Goal: Task Accomplishment & Management: Complete application form

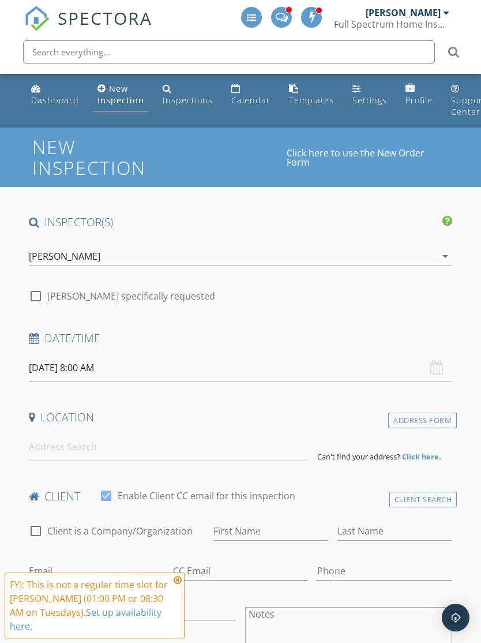
click at [442, 257] on icon "arrow_drop_down" at bounding box center [446, 256] width 14 height 14
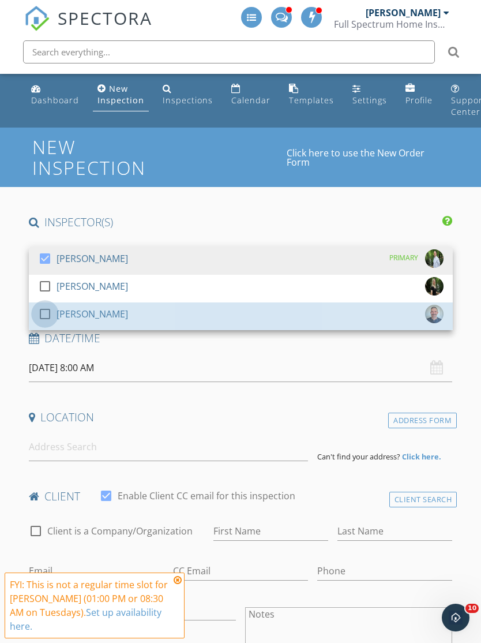
click at [48, 316] on div at bounding box center [45, 314] width 20 height 20
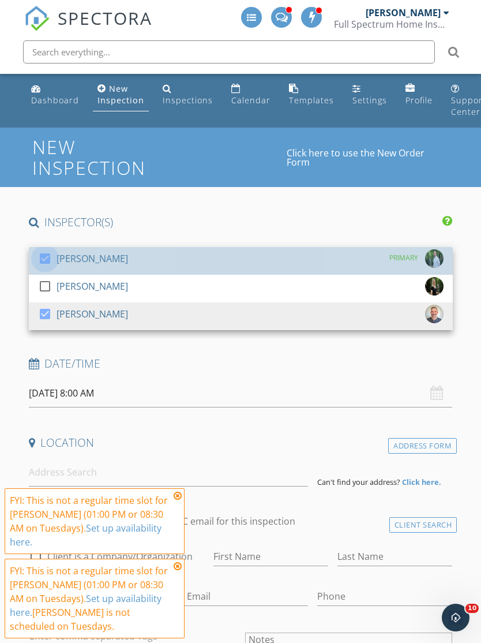
click at [46, 256] on div at bounding box center [45, 259] width 20 height 20
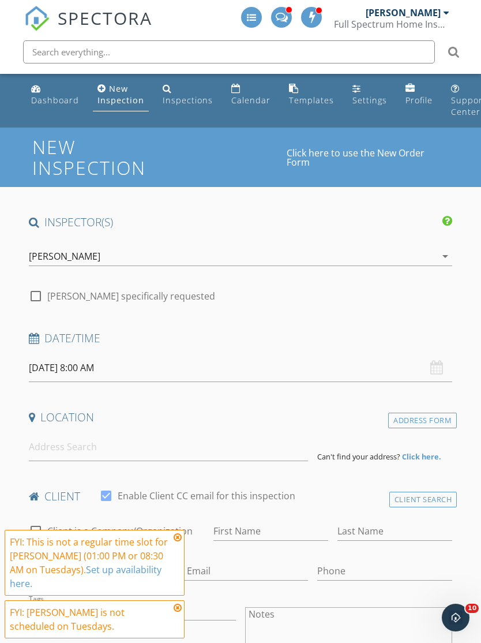
click at [56, 367] on input "09/30/2025 8:00 AM" at bounding box center [241, 368] width 424 height 28
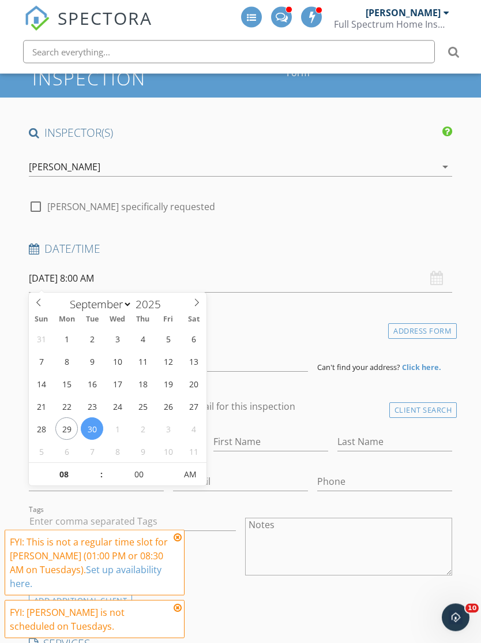
scroll to position [89, 0]
select select "9"
type input "10/03/2025 8:00 AM"
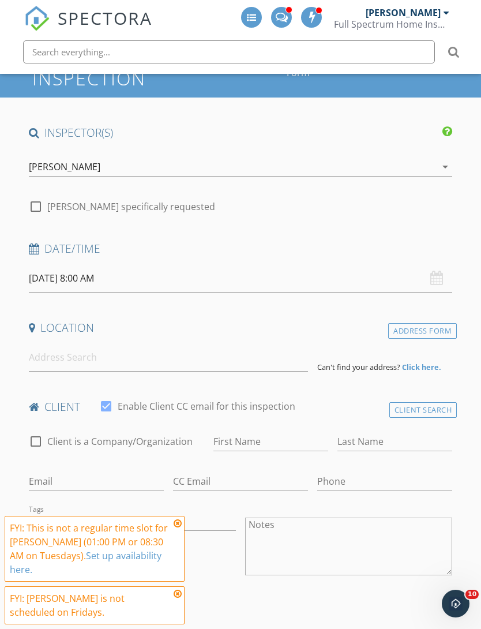
click at [177, 335] on div "Location" at bounding box center [240, 331] width 433 height 23
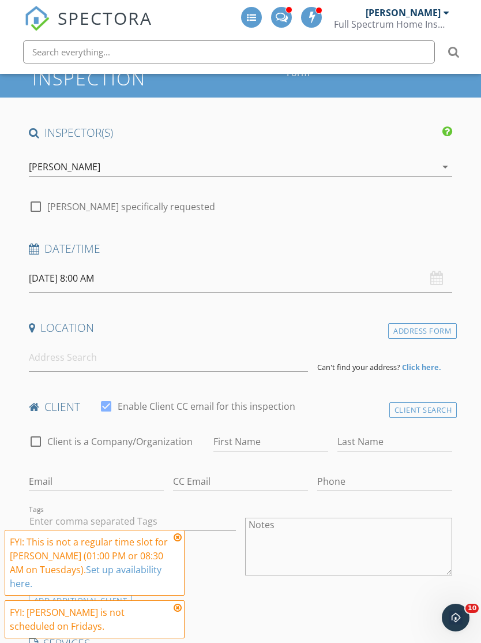
click at [180, 533] on icon at bounding box center [178, 537] width 8 height 9
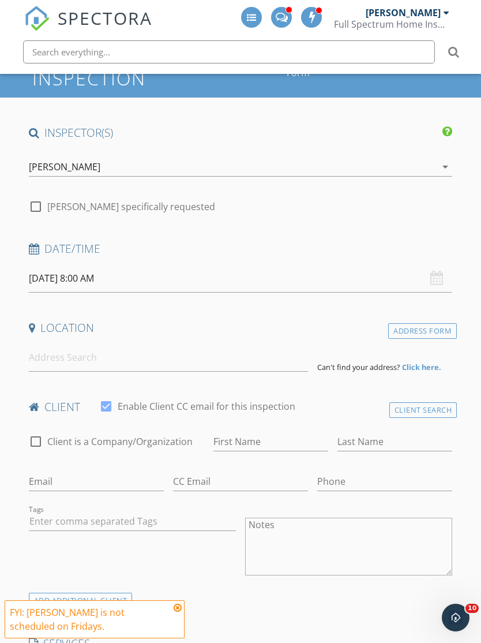
click at [180, 607] on icon at bounding box center [178, 607] width 8 height 9
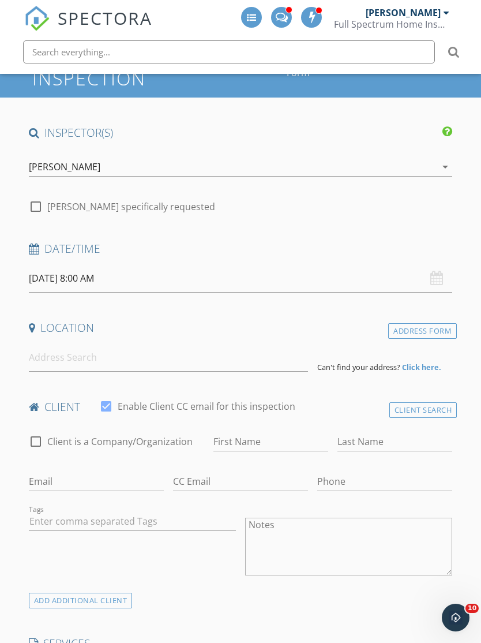
click at [57, 259] on div "Date/Time" at bounding box center [240, 252] width 433 height 23
click at [27, 245] on div "Date/Time" at bounding box center [240, 252] width 433 height 23
click at [83, 249] on h4 "Date/Time" at bounding box center [241, 248] width 424 height 15
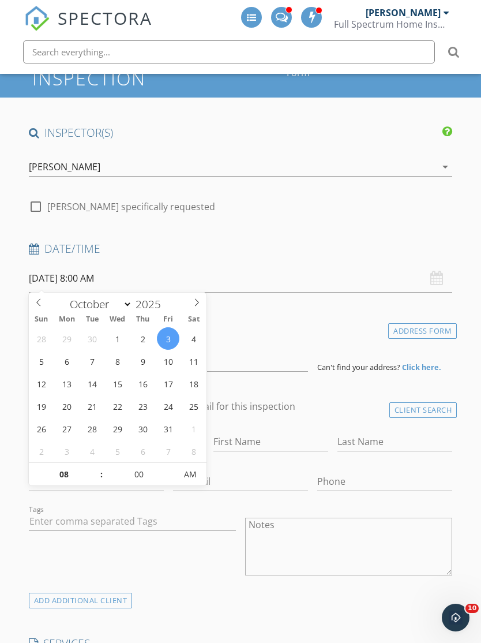
click at [41, 304] on icon at bounding box center [39, 302] width 8 height 8
click at [196, 307] on span at bounding box center [197, 301] width 20 height 16
select select "9"
click at [72, 477] on input "08" at bounding box center [64, 475] width 71 height 23
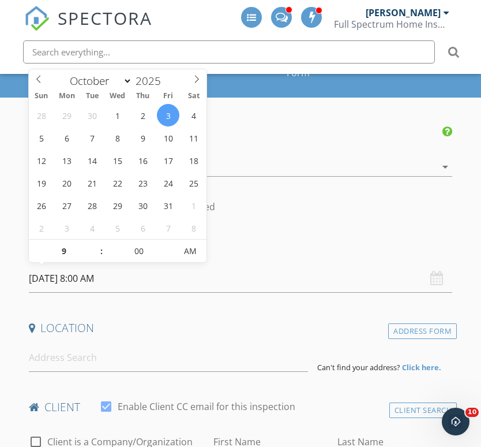
click at [347, 268] on input "10/03/2025 8:00 AM" at bounding box center [241, 278] width 424 height 28
type input "09"
type input "[DATE] 9:00 AM"
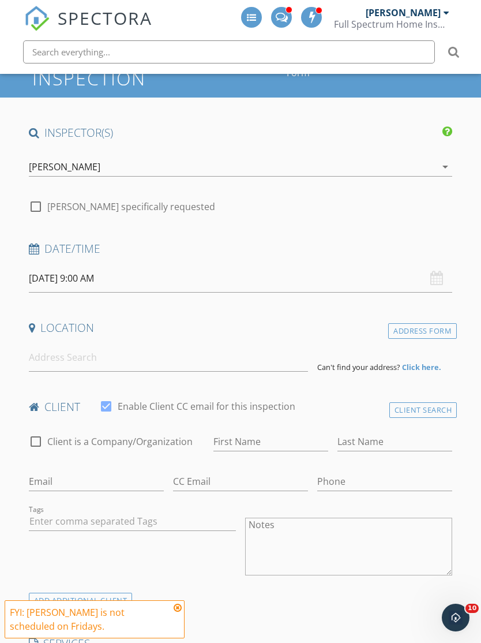
click at [363, 247] on h4 "Date/Time" at bounding box center [241, 248] width 424 height 15
click at [290, 361] on input at bounding box center [168, 357] width 279 height 28
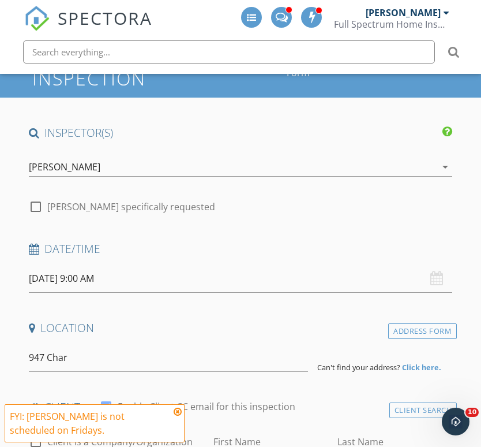
type input "947 Charlotte Avenue, Chattanooga, TN, USA"
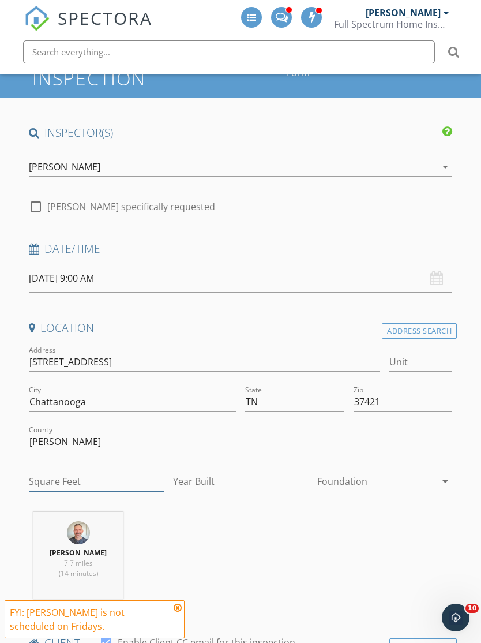
click at [99, 485] on input "Square Feet" at bounding box center [96, 481] width 135 height 19
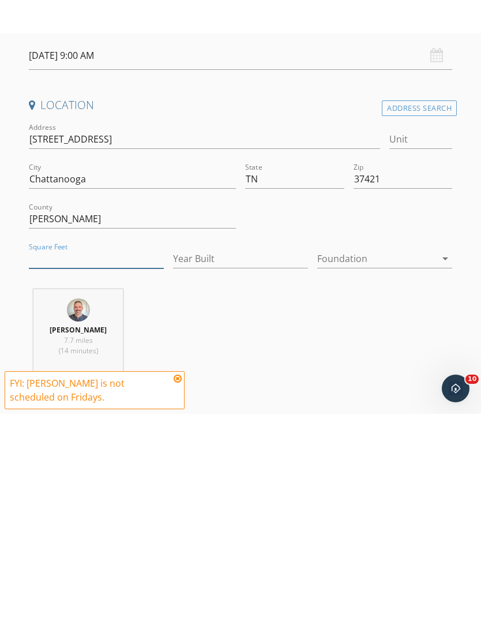
scroll to position [346, 0]
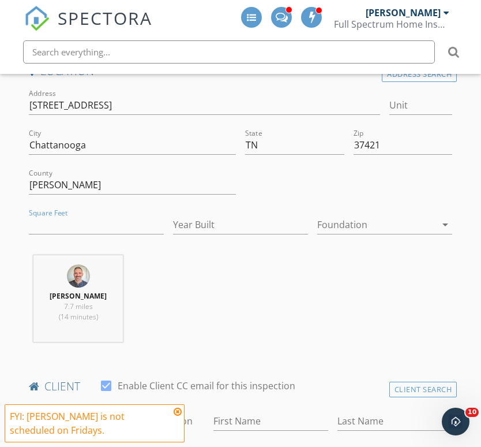
click at [350, 287] on div "Brian Dupre 7.7 miles (14 minutes)" at bounding box center [240, 303] width 433 height 96
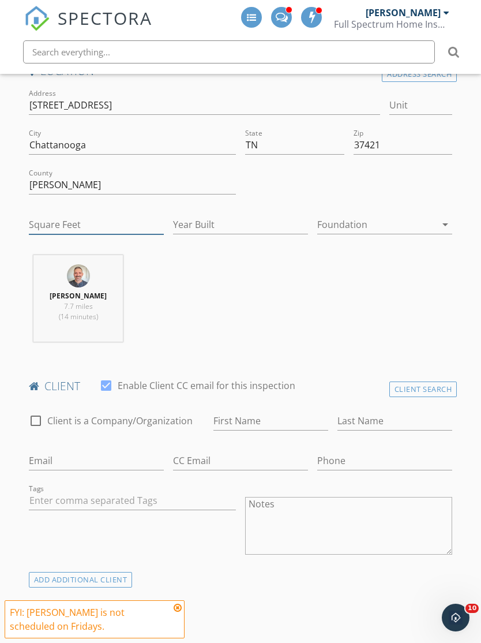
click at [87, 221] on input "Square Feet" at bounding box center [96, 224] width 135 height 19
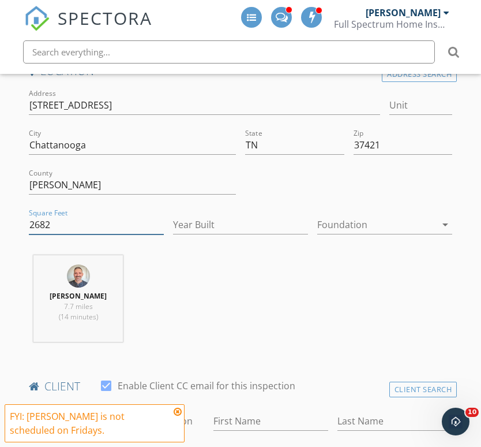
type input "2682"
click at [248, 223] on input "Year Built" at bounding box center [240, 224] width 135 height 19
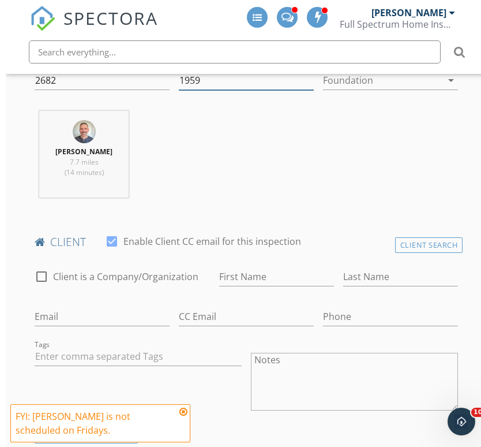
scroll to position [556, 0]
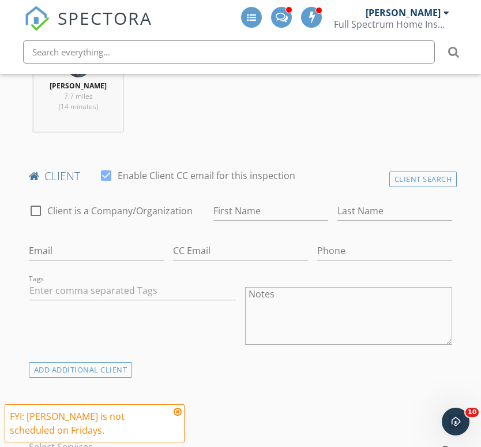
type input "1959"
click at [180, 412] on icon at bounding box center [178, 411] width 8 height 9
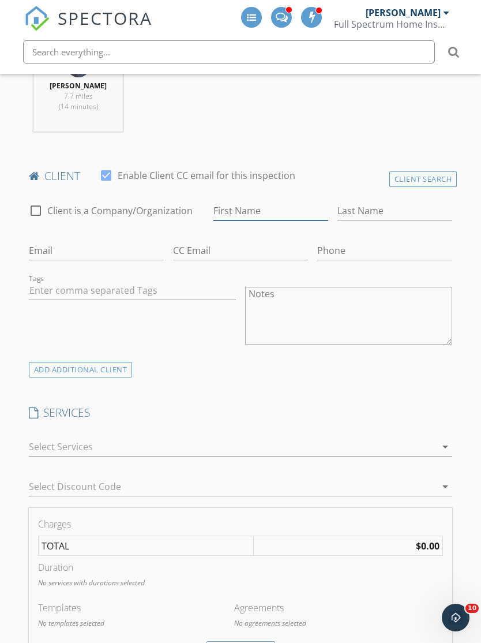
click at [290, 211] on input "First Name" at bounding box center [271, 210] width 115 height 19
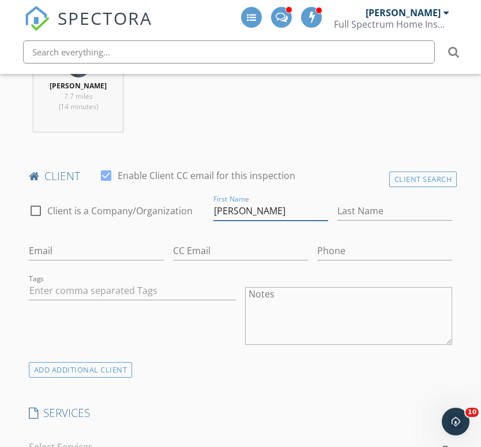
type input "[PERSON_NAME]"
click at [386, 202] on input "Last Name" at bounding box center [395, 210] width 115 height 19
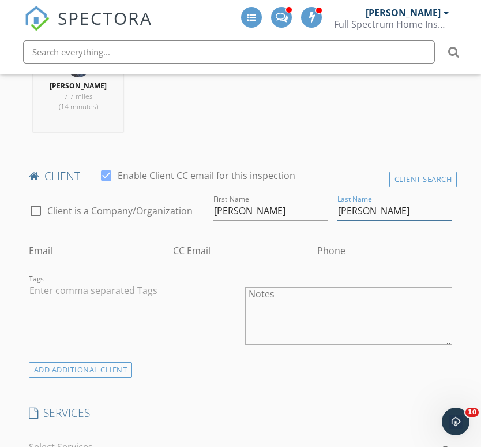
type input "[PERSON_NAME]"
click at [122, 251] on input "Email" at bounding box center [96, 250] width 135 height 19
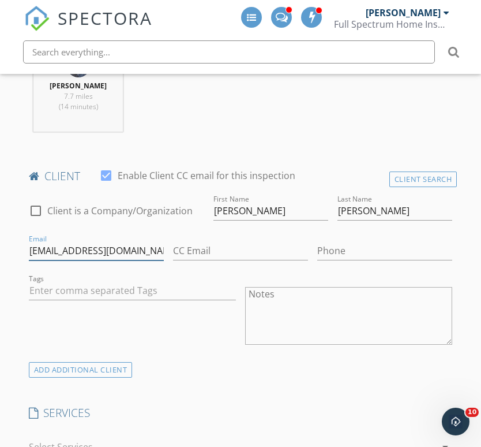
type input "[EMAIL_ADDRESS][DOMAIN_NAME]"
click at [369, 252] on input "Phone" at bounding box center [384, 250] width 135 height 19
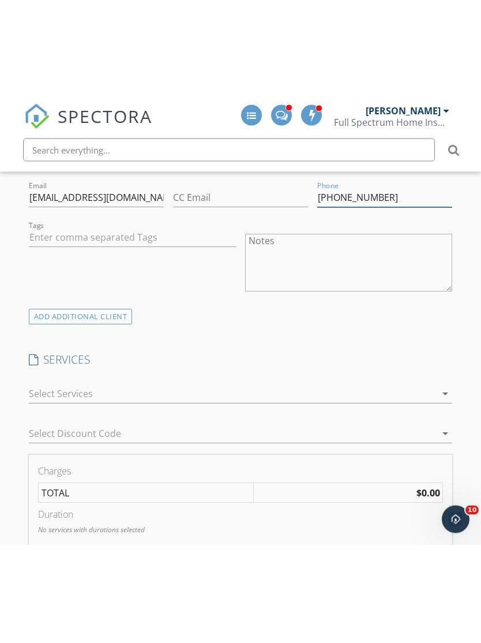
scroll to position [708, 0]
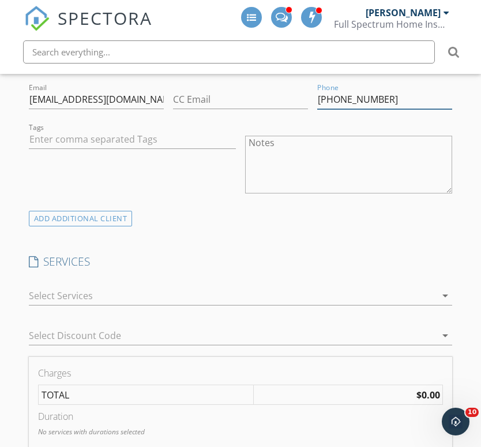
type input "[PHONE_NUMBER]"
click at [440, 293] on icon "arrow_drop_down" at bounding box center [446, 296] width 14 height 14
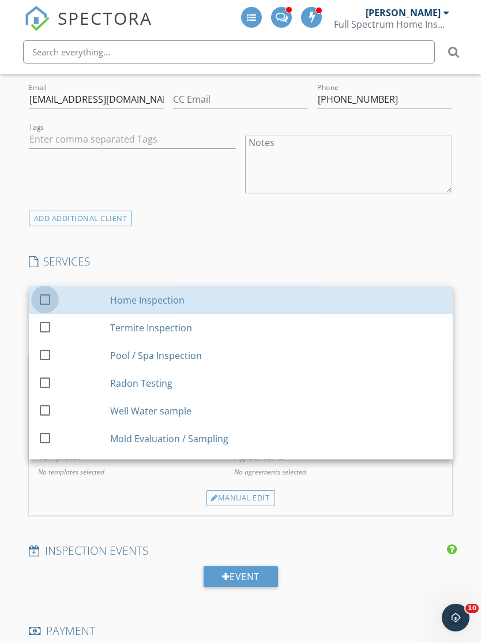
click at [42, 296] on div at bounding box center [45, 299] width 20 height 20
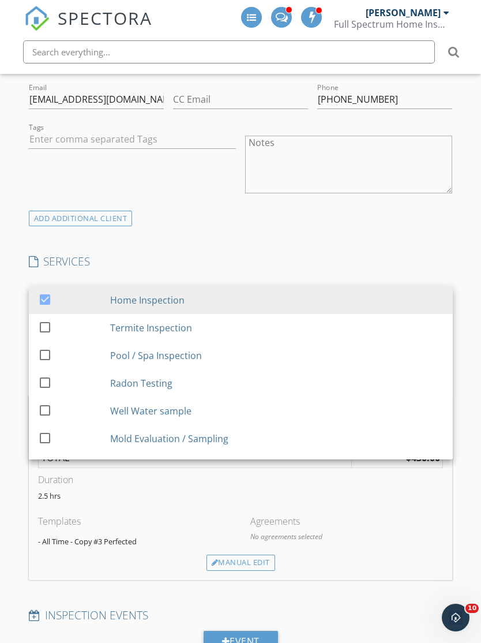
click at [332, 244] on div "INSPECTOR(S) check_box_outline_blank Ed Hopkins check_box_outline_blank Marcy C…" at bounding box center [240, 515] width 433 height 2017
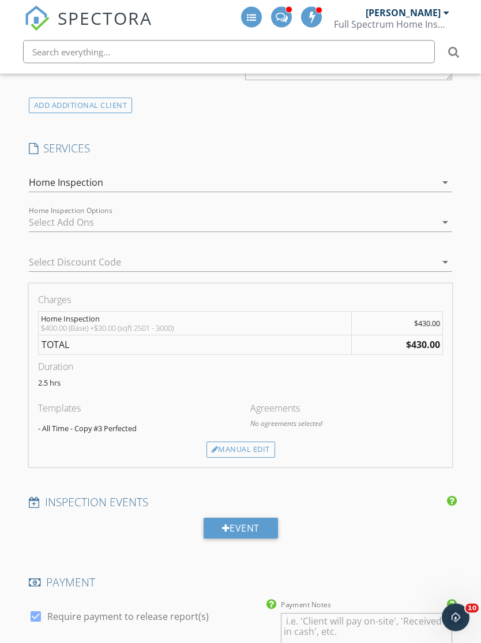
click at [265, 449] on div "Manual Edit" at bounding box center [241, 450] width 69 height 16
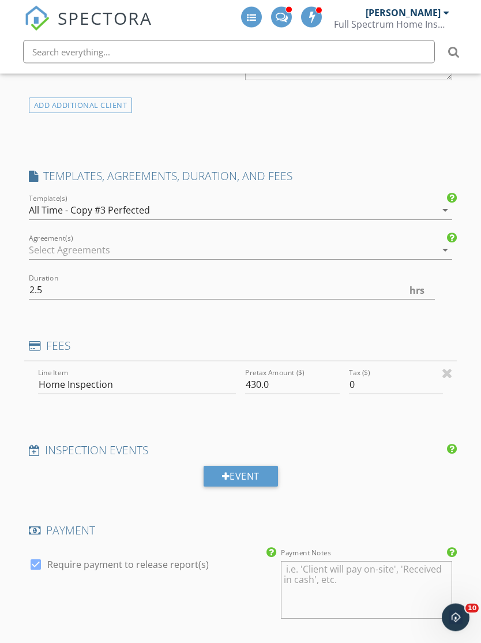
scroll to position [821, 0]
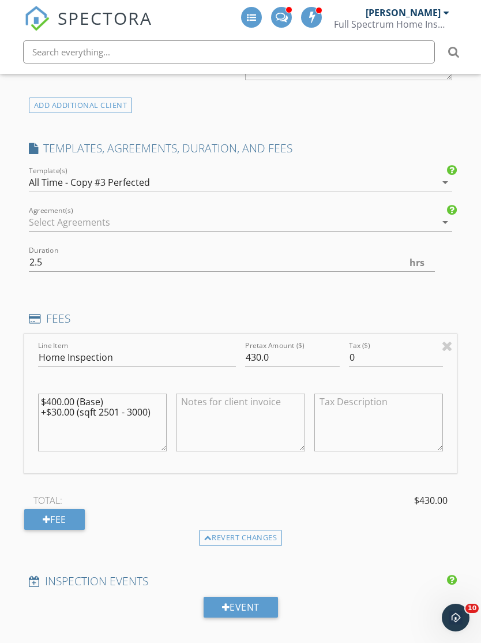
click at [145, 222] on div at bounding box center [233, 222] width 408 height 18
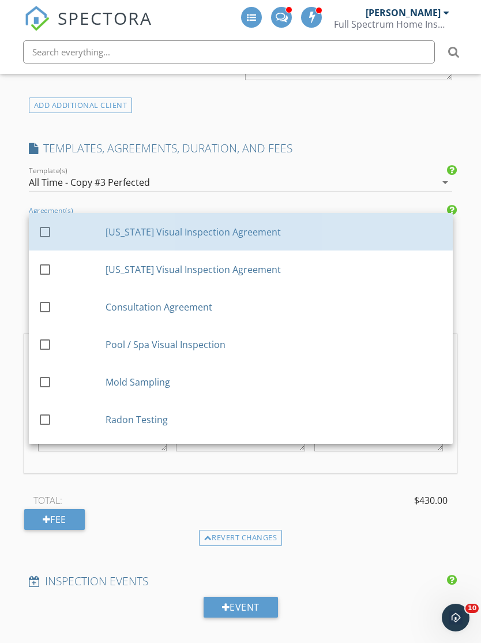
click at [186, 218] on div "check_box_outline_blank Georgia Visual Inspection Agreement" at bounding box center [241, 232] width 406 height 28
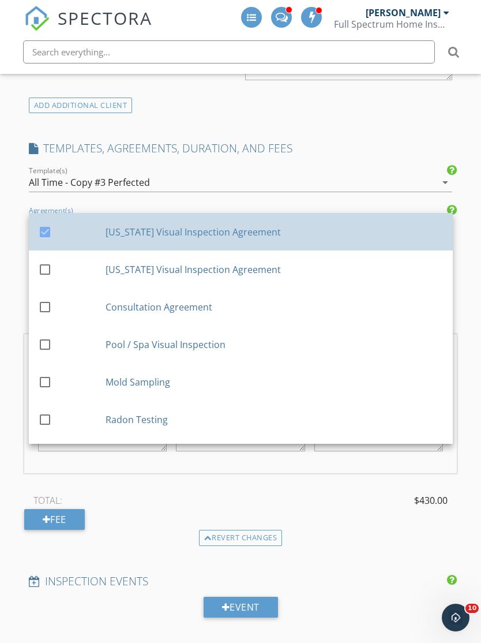
click at [70, 226] on div "check_box" at bounding box center [72, 232] width 68 height 14
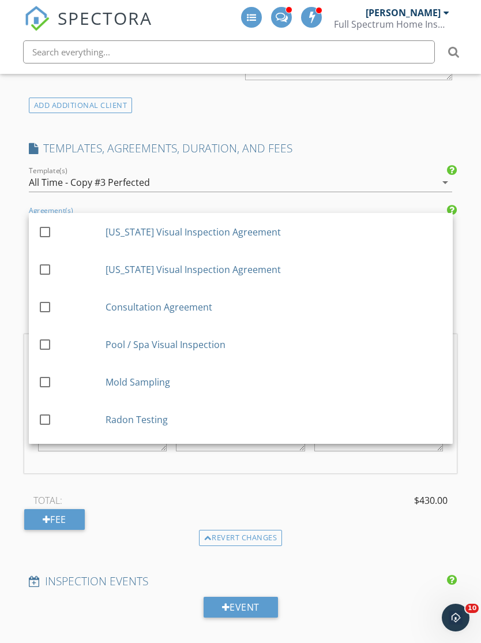
click at [47, 261] on div at bounding box center [45, 270] width 20 height 20
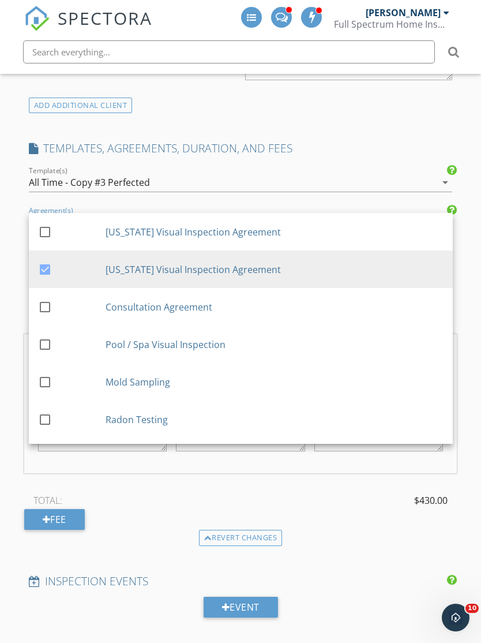
click at [402, 141] on h4 "TEMPLATES, AGREEMENTS, DURATION, AND FEES" at bounding box center [241, 148] width 424 height 15
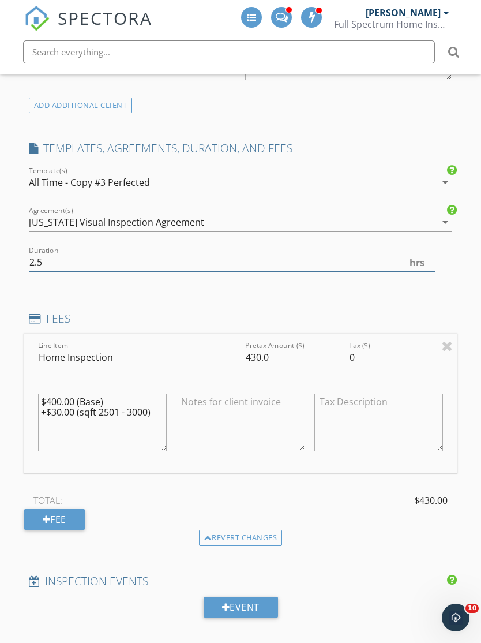
click at [66, 258] on input "2.5" at bounding box center [232, 262] width 407 height 19
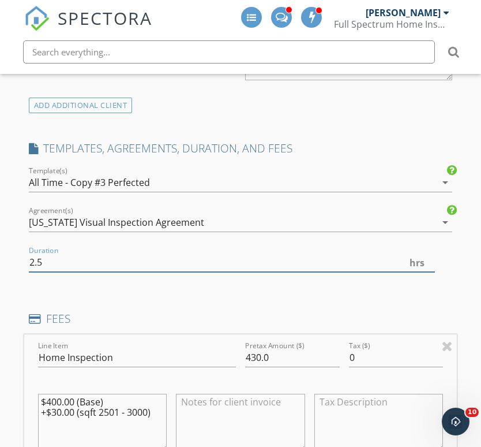
type input "2"
type input "4.5"
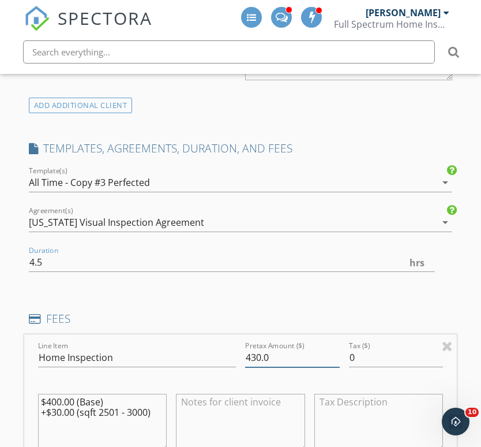
click at [287, 353] on input "430.0" at bounding box center [292, 357] width 95 height 19
type input "4"
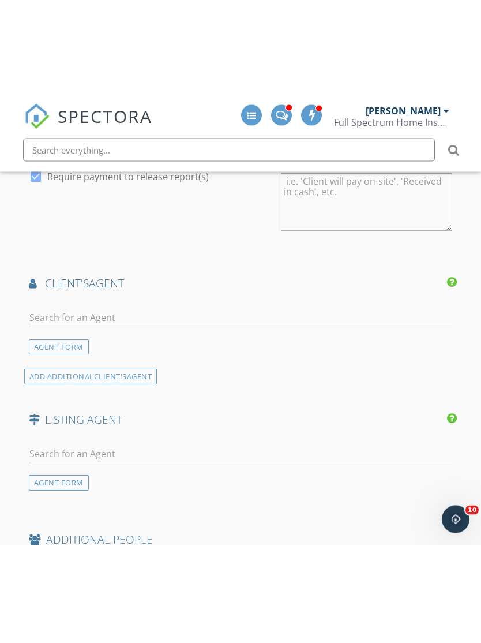
scroll to position [1438, 0]
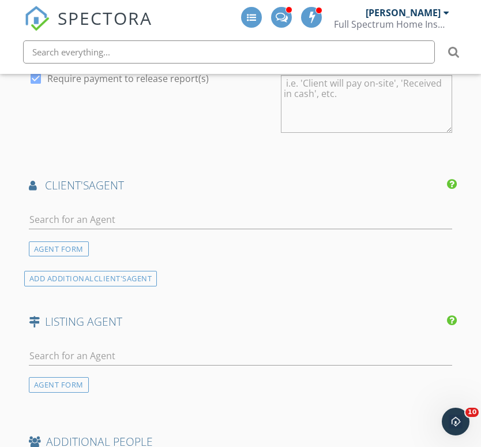
type input "570.00"
click at [339, 210] on input "text" at bounding box center [241, 219] width 424 height 19
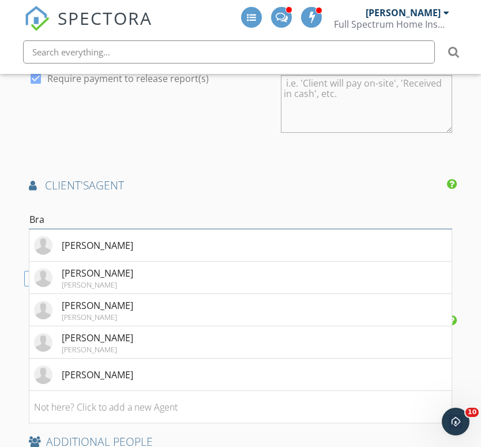
type input "Bran"
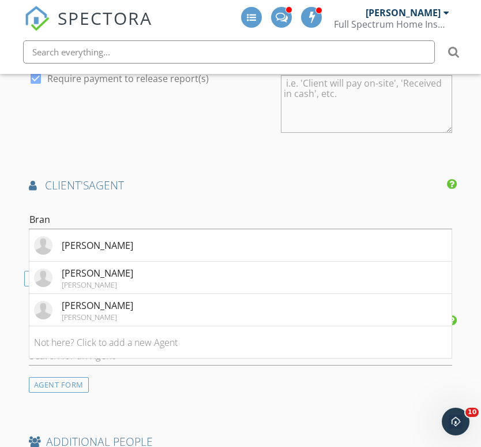
click at [151, 274] on li "Brandon Chatfield Keller Williams" at bounding box center [240, 277] width 423 height 32
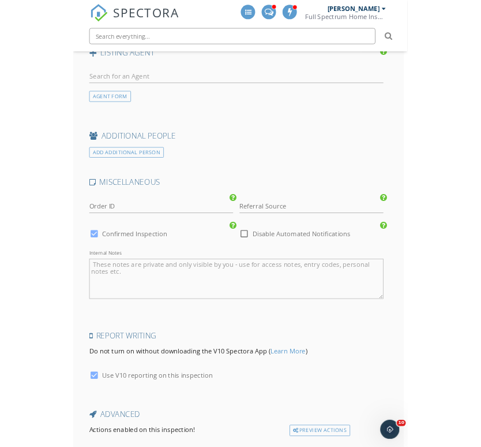
scroll to position [1936, 6]
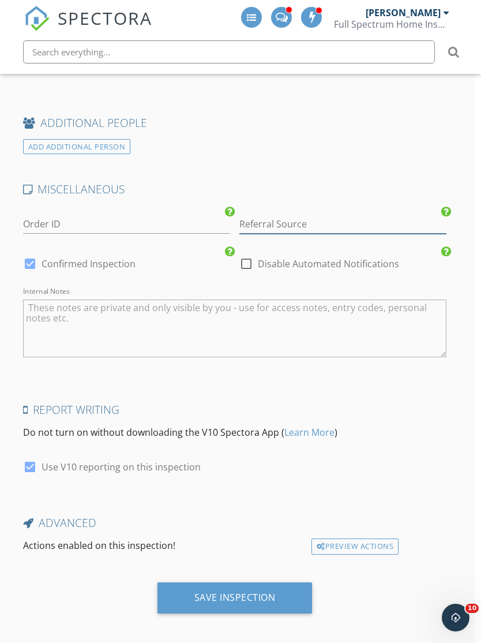
click at [380, 216] on input "Referral Source" at bounding box center [343, 224] width 207 height 19
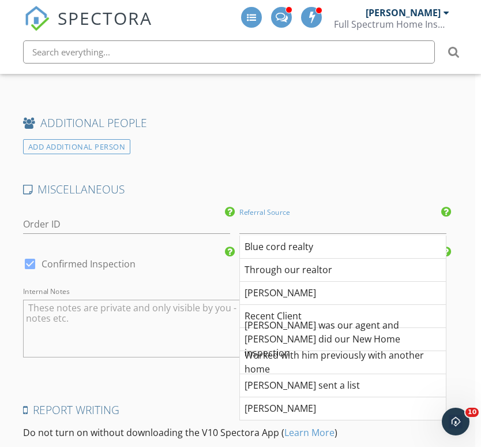
click at [301, 308] on div "Recent Client" at bounding box center [343, 316] width 206 height 23
type input "Recent Client"
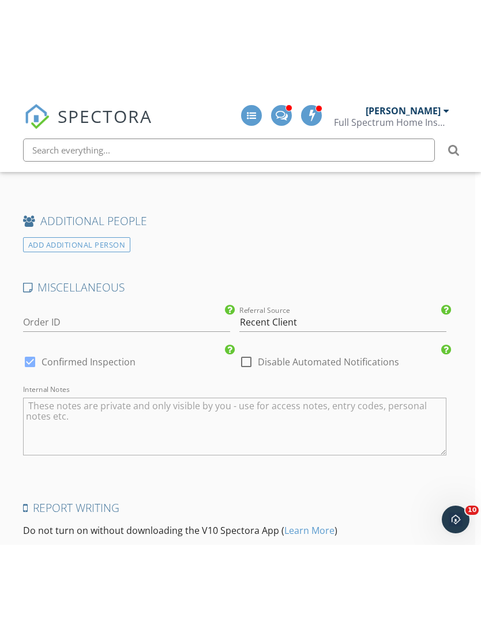
scroll to position [1923, 6]
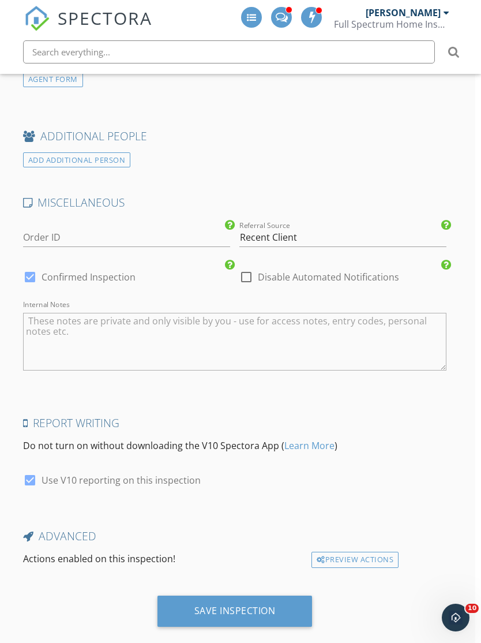
click at [252, 605] on div "Save Inspection" at bounding box center [235, 611] width 81 height 12
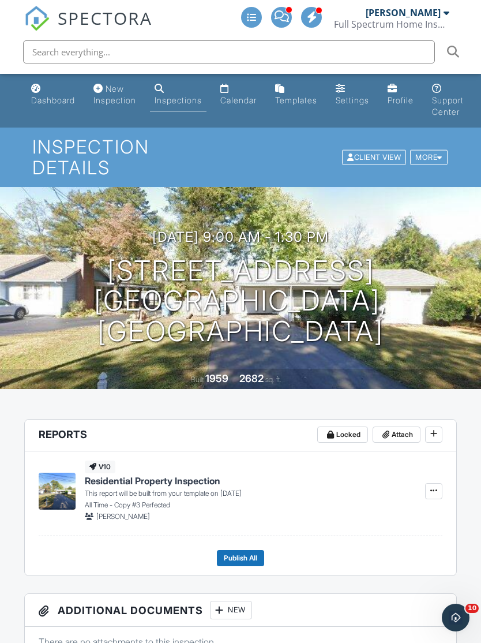
click at [371, 290] on h1 "[STREET_ADDRESS] [GEOGRAPHIC_DATA], [GEOGRAPHIC_DATA] 37421" at bounding box center [240, 301] width 444 height 91
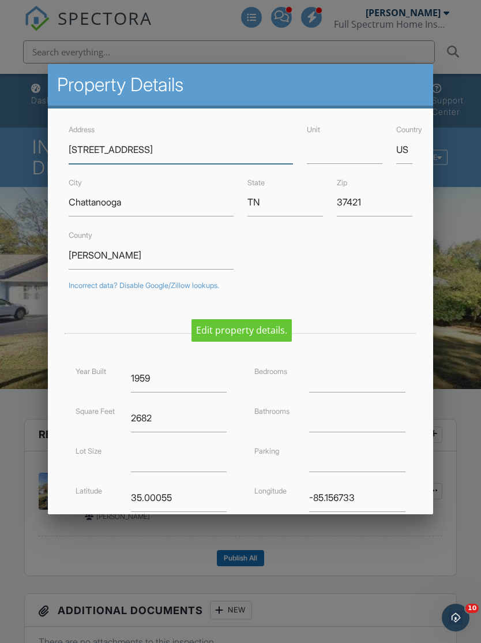
click at [84, 159] on input "[STREET_ADDRESS]" at bounding box center [181, 150] width 225 height 28
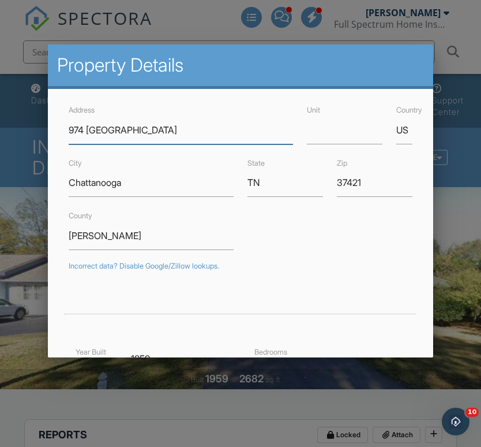
type input "974 [GEOGRAPHIC_DATA]"
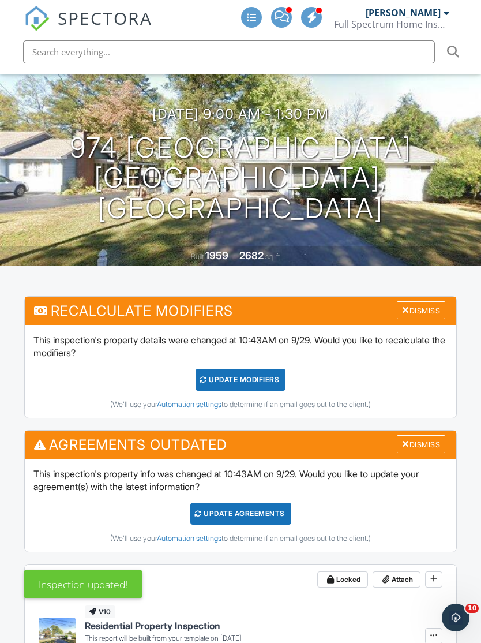
click at [257, 369] on div "UPDATE Modifiers" at bounding box center [241, 380] width 91 height 22
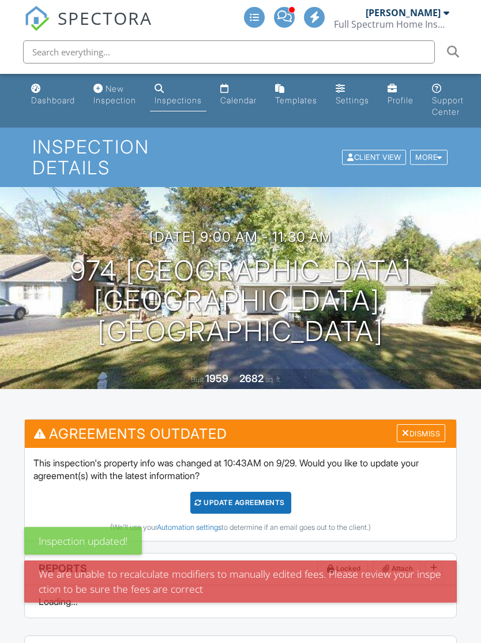
click at [265, 375] on div "2682 sq. ft." at bounding box center [261, 379] width 42 height 9
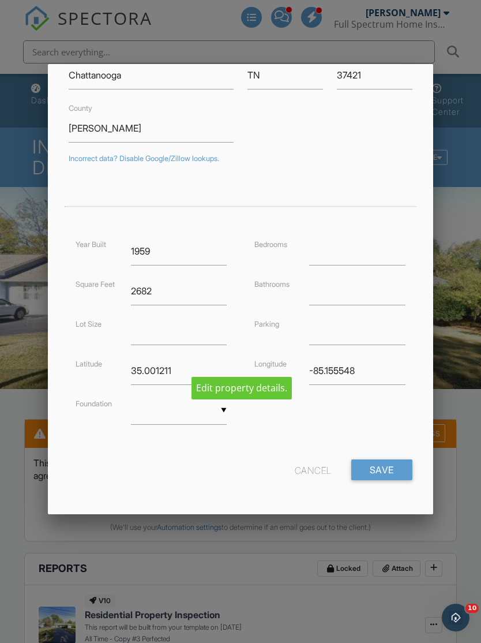
scroll to position [126, 0]
click at [405, 473] on input "Save" at bounding box center [382, 471] width 61 height 21
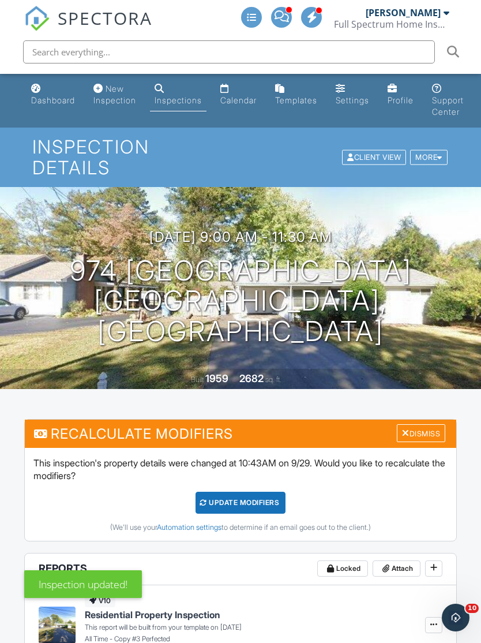
click at [274, 492] on div "UPDATE Modifiers" at bounding box center [241, 503] width 91 height 22
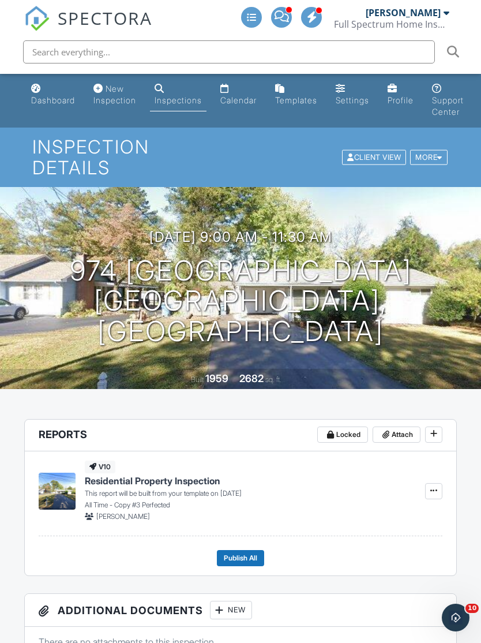
click at [332, 229] on h3 "[DATE] 9:00 am - 11:30 am" at bounding box center [241, 237] width 183 height 16
click at [0, 0] on div at bounding box center [0, 0] width 0 height 0
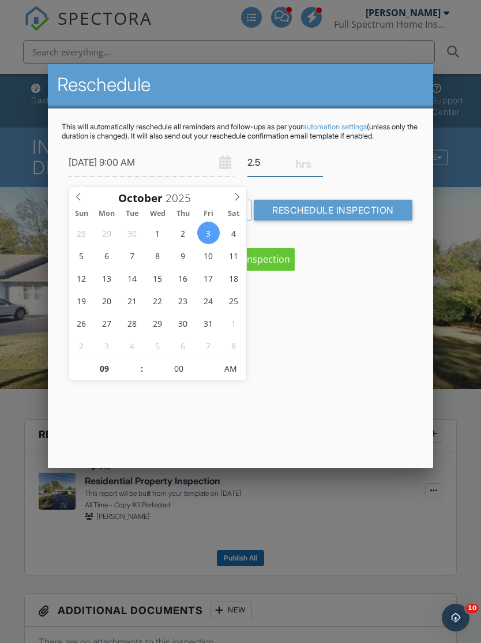
click at [271, 169] on input "2.5" at bounding box center [286, 162] width 76 height 28
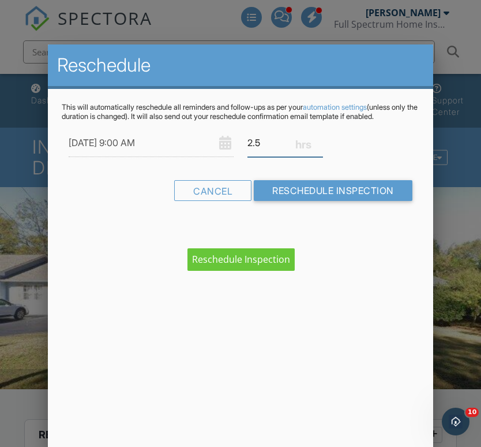
type input "2"
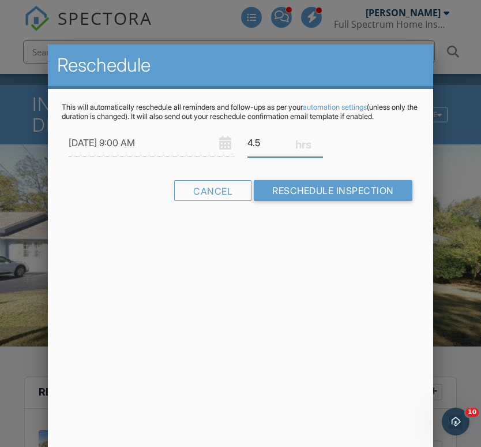
scroll to position [40, 0]
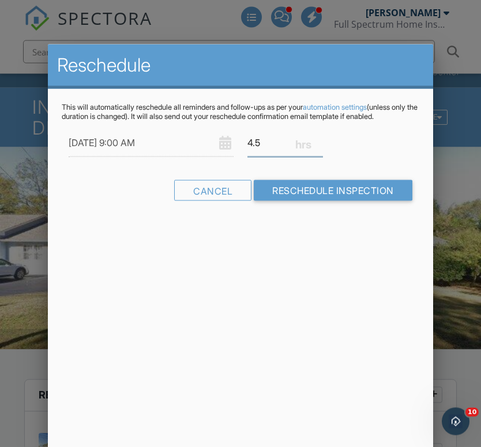
type input "4.5"
click at [380, 201] on input "Reschedule Inspection" at bounding box center [333, 190] width 159 height 21
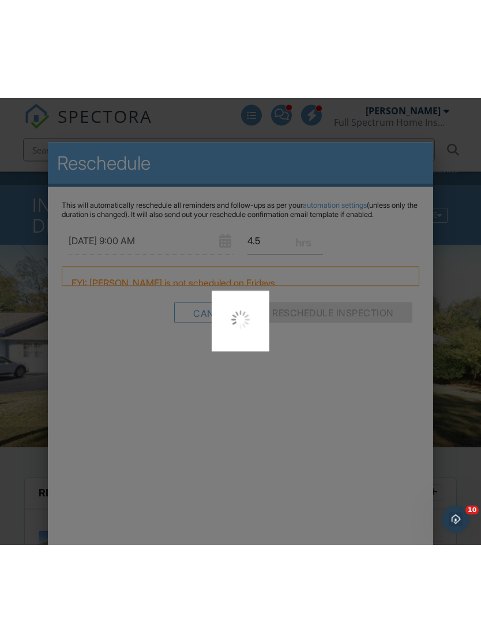
scroll to position [40, 0]
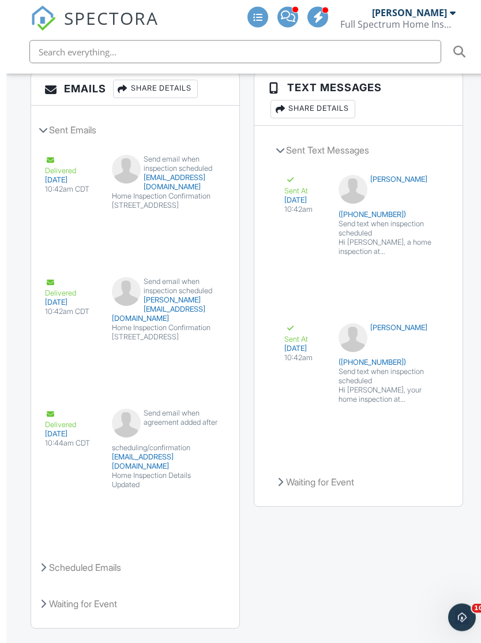
scroll to position [2248, 0]
